Goal: Task Accomplishment & Management: Use online tool/utility

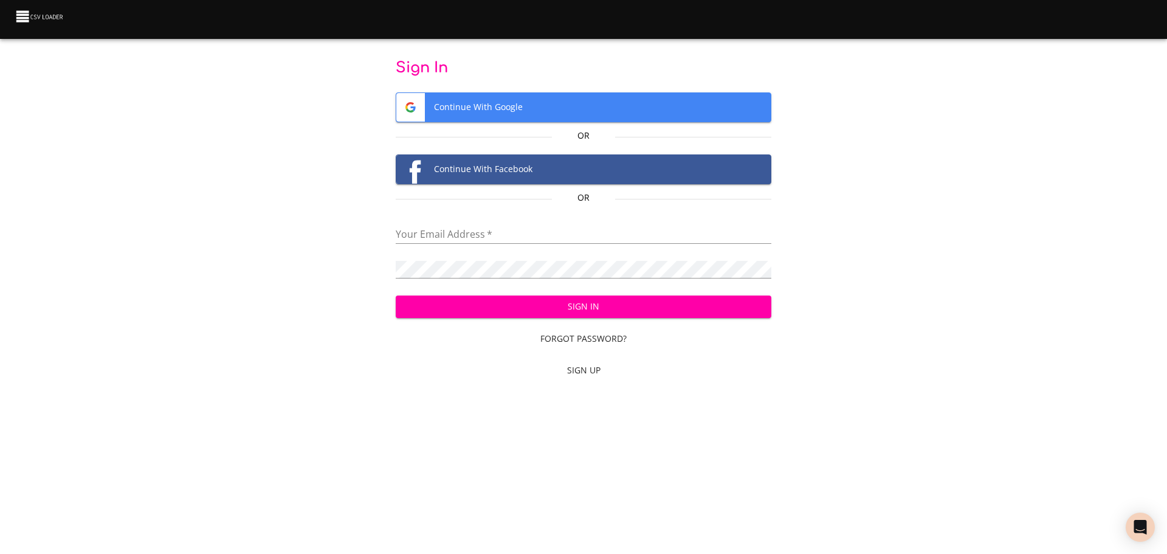
click at [500, 231] on input "email" at bounding box center [584, 235] width 376 height 18
type input "studentsenior1999@gmail.com"
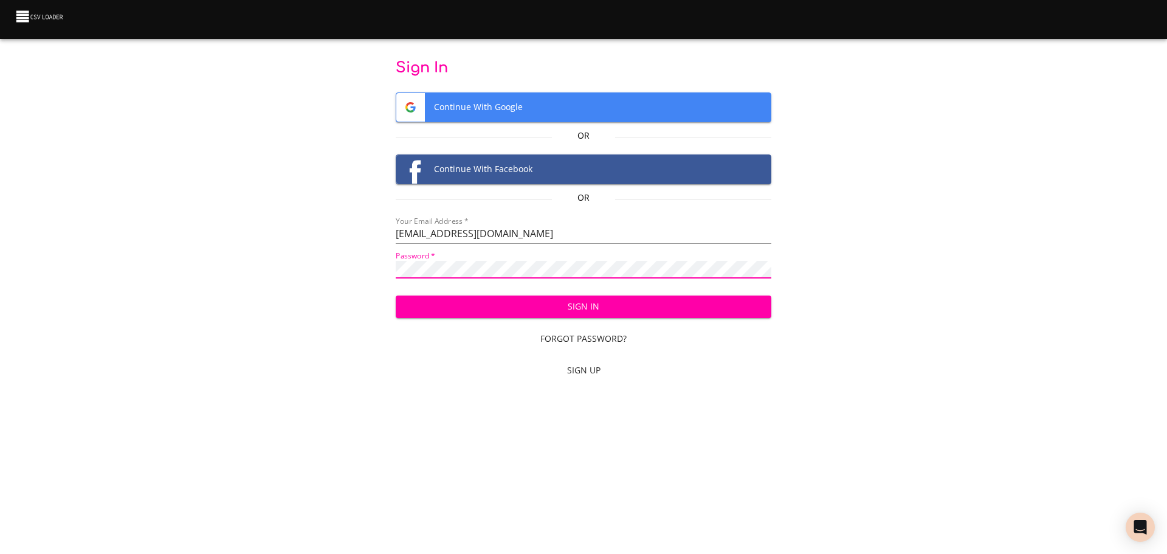
click at [483, 109] on span "Continue With Google" at bounding box center [583, 107] width 375 height 29
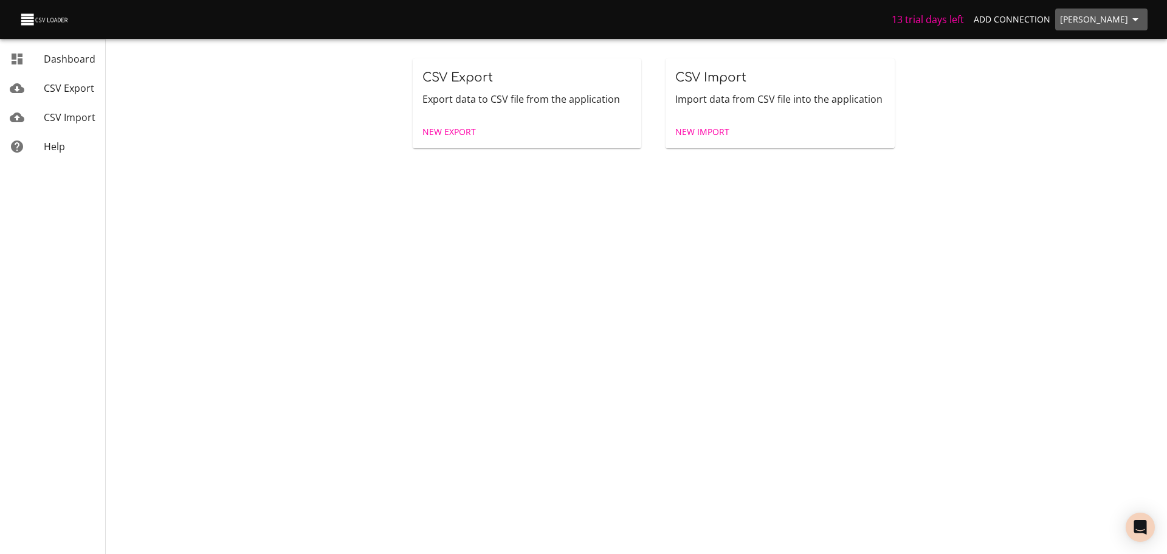
click at [1135, 18] on icon "button" at bounding box center [1135, 19] width 6 height 3
click at [1138, 22] on icon "button" at bounding box center [1135, 19] width 15 height 15
drag, startPoint x: 449, startPoint y: 129, endPoint x: 449, endPoint y: 136, distance: 6.7
click at [449, 129] on span "New Export" at bounding box center [448, 132] width 53 height 15
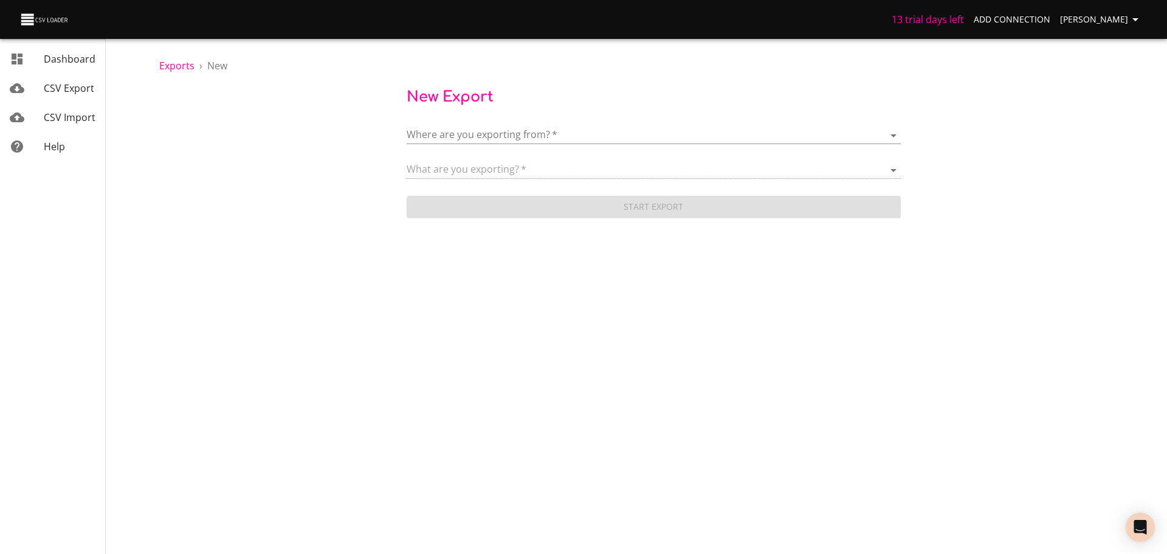
click at [503, 137] on body "13 trial days left Add Connection imani senior Dashboard CSV Export CSV Import …" at bounding box center [583, 277] width 1167 height 554
click at [500, 139] on span "Add New Connection" at bounding box center [498, 135] width 96 height 13
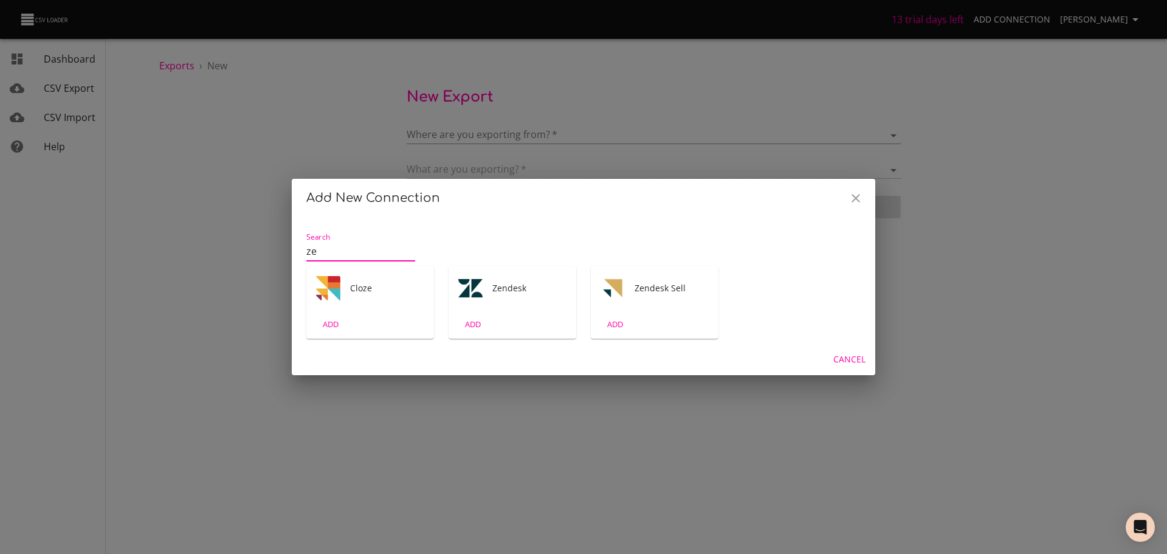
type input "ze"
click at [501, 304] on div "Zendesk" at bounding box center [513, 288] width 128 height 44
